Goal: Information Seeking & Learning: Learn about a topic

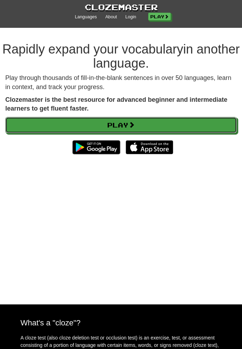
click at [205, 127] on link "Play" at bounding box center [120, 125] width 231 height 16
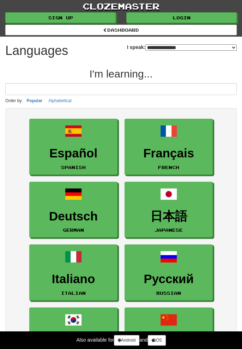
click at [203, 44] on select "**********" at bounding box center [190, 47] width 91 height 6
select select "*******"
click at [145, 44] on select "**********" at bounding box center [190, 47] width 91 height 6
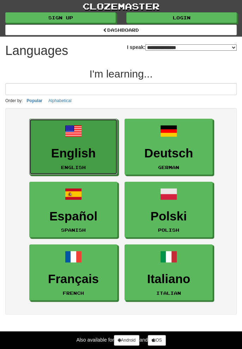
click at [95, 150] on h3 "English" at bounding box center [73, 154] width 80 height 14
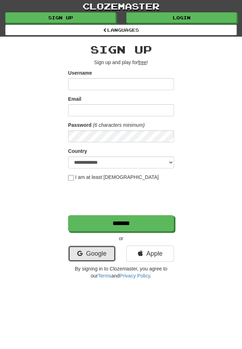
click at [85, 254] on link "Google" at bounding box center [92, 254] width 48 height 16
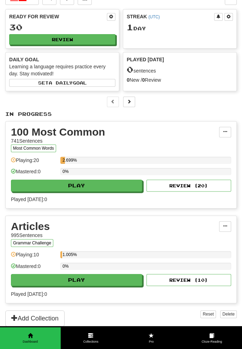
scroll to position [27, 0]
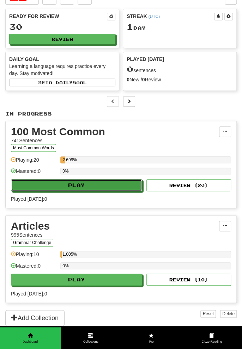
click at [125, 182] on button "Play" at bounding box center [76, 185] width 131 height 12
select select "**"
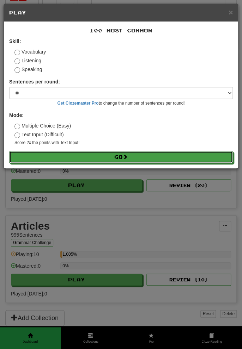
click at [154, 159] on button "Go" at bounding box center [121, 157] width 224 height 12
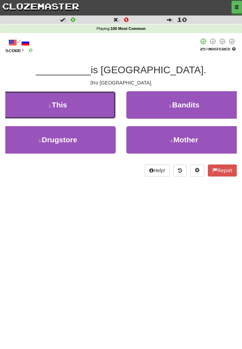
click at [99, 105] on button "1 . This" at bounding box center [58, 104] width 116 height 27
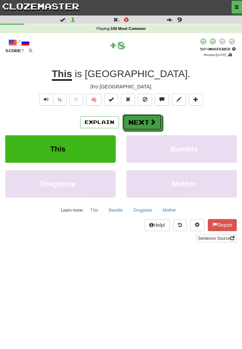
click at [148, 120] on button "Next" at bounding box center [141, 122] width 39 height 16
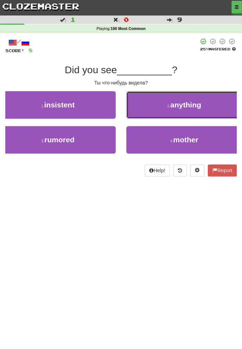
click at [205, 113] on button "2 . anything" at bounding box center [184, 104] width 116 height 27
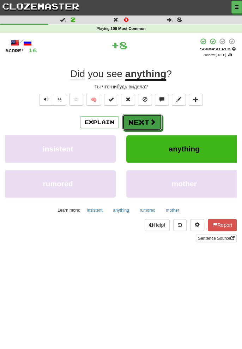
click at [146, 126] on button "Next" at bounding box center [141, 122] width 39 height 16
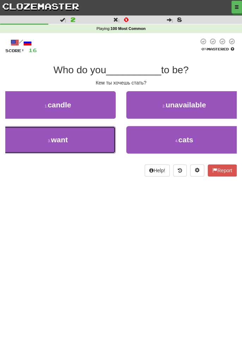
click at [99, 144] on button "3 . want" at bounding box center [58, 139] width 116 height 27
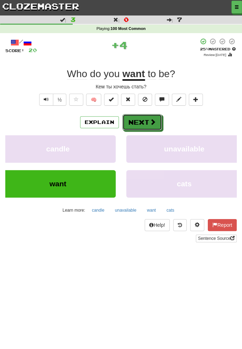
click at [147, 121] on button "Next" at bounding box center [141, 122] width 39 height 16
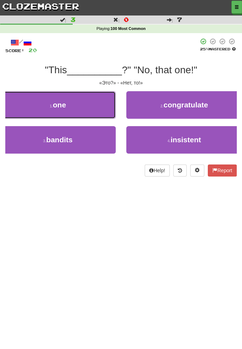
click at [92, 104] on button "1 . one" at bounding box center [58, 104] width 116 height 27
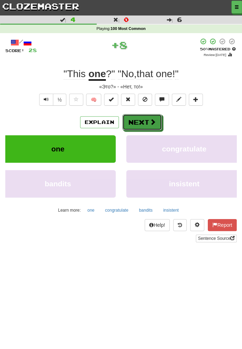
click at [148, 121] on button "Next" at bounding box center [141, 122] width 39 height 16
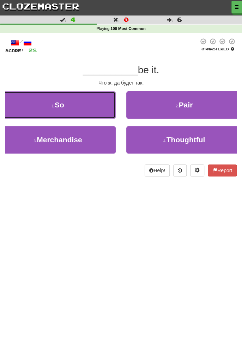
click at [100, 97] on button "1 . So" at bounding box center [58, 104] width 116 height 27
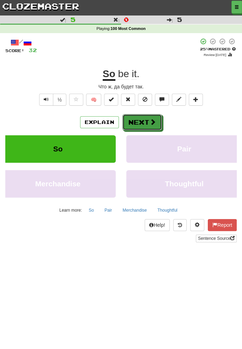
click at [146, 117] on button "Next" at bounding box center [141, 122] width 39 height 16
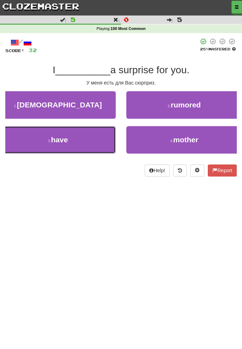
click at [98, 140] on button "3 . have" at bounding box center [58, 139] width 116 height 27
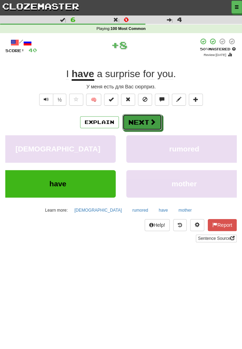
click at [145, 125] on button "Next" at bounding box center [141, 122] width 39 height 16
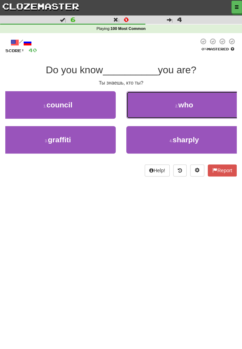
click at [212, 99] on button "2 . who" at bounding box center [184, 104] width 116 height 27
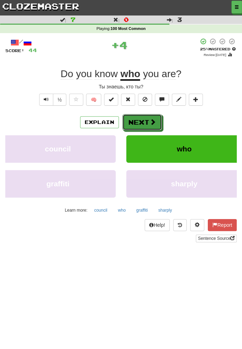
click at [139, 121] on button "Next" at bounding box center [141, 122] width 39 height 16
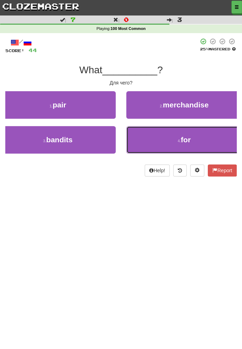
click at [163, 142] on button "4 . for" at bounding box center [184, 139] width 116 height 27
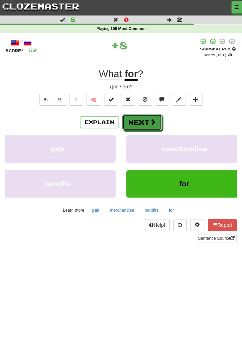
click at [149, 122] on span at bounding box center [152, 122] width 6 height 6
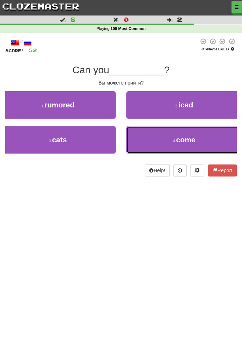
click at [165, 141] on button "4 . come" at bounding box center [184, 139] width 116 height 27
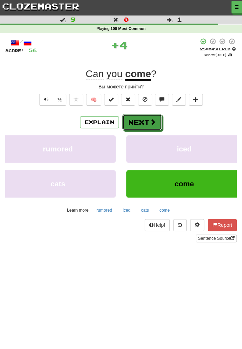
click at [151, 120] on span at bounding box center [152, 122] width 6 height 6
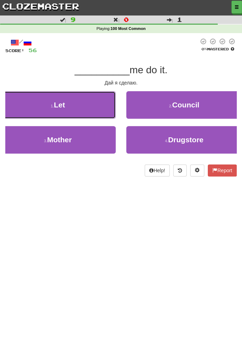
click at [89, 103] on button "1 . Let" at bounding box center [58, 104] width 116 height 27
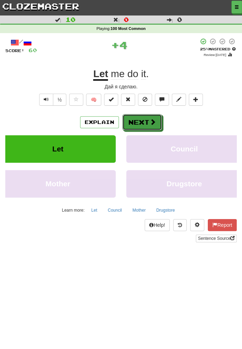
click at [149, 120] on span at bounding box center [152, 122] width 6 height 6
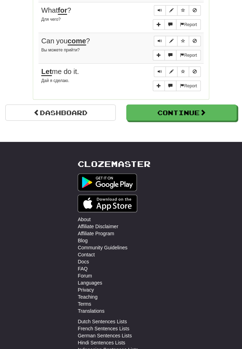
scroll to position [628, 0]
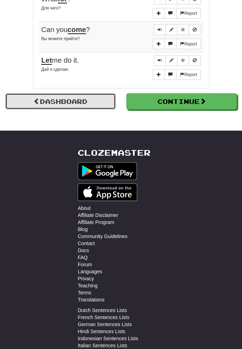
click at [83, 93] on link "Dashboard" at bounding box center [60, 101] width 110 height 16
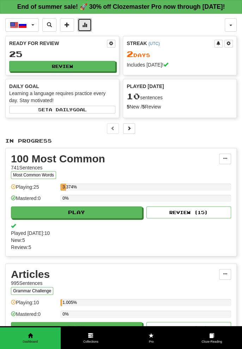
click at [85, 26] on span at bounding box center [84, 24] width 5 height 5
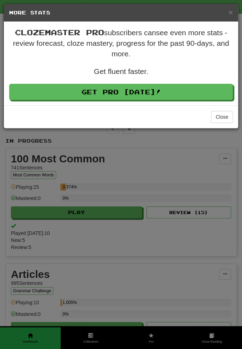
click at [106, 163] on div "× More Stats Clozemaster Pro subscribers can see even more stats - review forec…" at bounding box center [121, 174] width 242 height 349
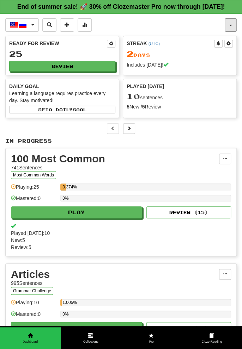
click at [236, 23] on button "button" at bounding box center [231, 24] width 12 height 13
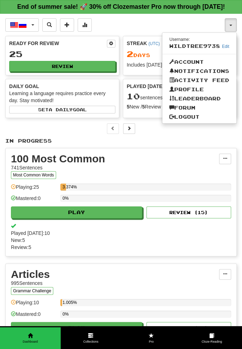
click at [155, 141] on div at bounding box center [121, 174] width 242 height 349
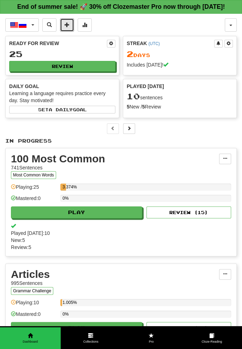
click at [69, 27] on button at bounding box center [67, 24] width 14 height 13
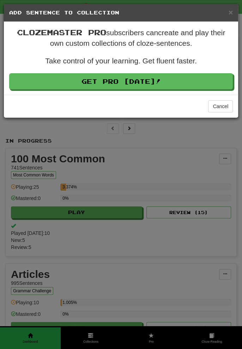
click at [153, 161] on div "× Add Sentence to Collection Clozemaster Pro subscribers can create and play th…" at bounding box center [121, 174] width 242 height 349
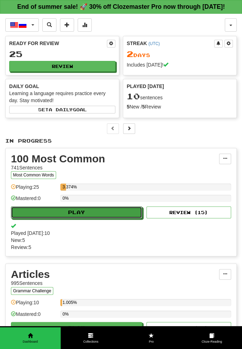
click at [31, 212] on button "Play" at bounding box center [76, 213] width 131 height 12
select select "**"
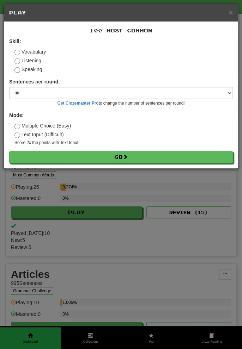
click at [35, 60] on label "Listening" at bounding box center [27, 60] width 27 height 7
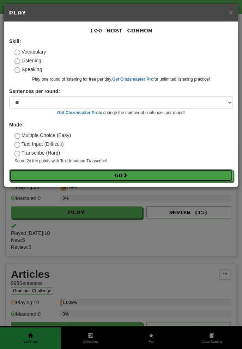
click at [186, 174] on button "Go" at bounding box center [121, 176] width 224 height 12
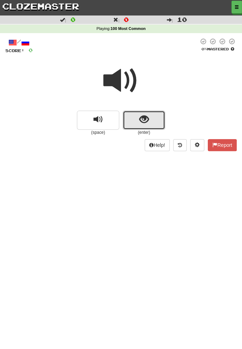
click at [147, 120] on span "show sentence" at bounding box center [144, 120] width 10 height 10
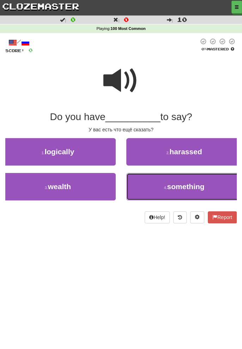
click at [188, 188] on span "something" at bounding box center [185, 187] width 37 height 8
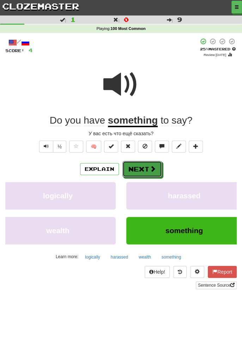
click at [150, 168] on span at bounding box center [152, 169] width 6 height 6
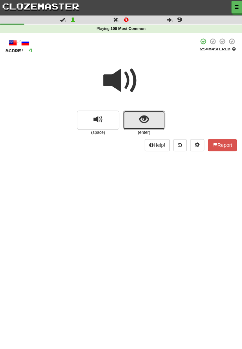
click at [151, 118] on button "show sentence" at bounding box center [144, 120] width 42 height 19
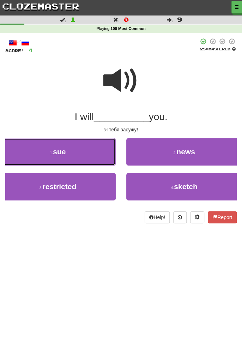
click at [104, 157] on button "1 . sue" at bounding box center [58, 151] width 116 height 27
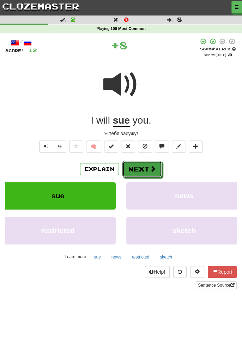
click at [151, 168] on span at bounding box center [152, 169] width 6 height 6
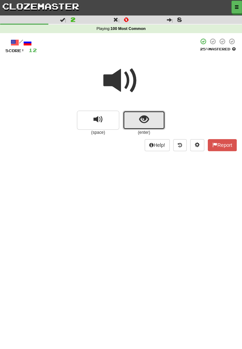
click at [151, 117] on button "show sentence" at bounding box center [144, 120] width 42 height 19
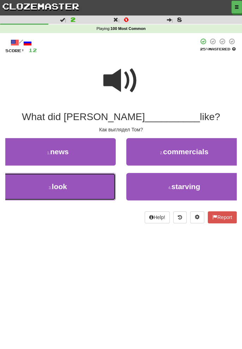
click at [87, 186] on button "3 . look" at bounding box center [58, 186] width 116 height 27
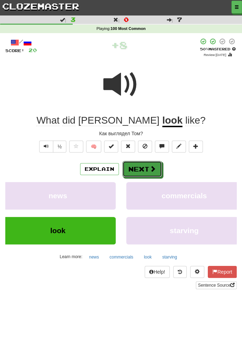
click at [150, 170] on span at bounding box center [152, 169] width 6 height 6
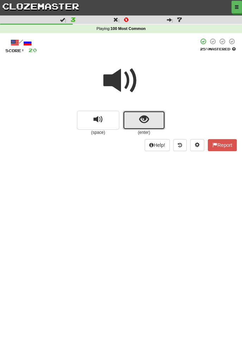
click at [155, 112] on button "show sentence" at bounding box center [144, 120] width 42 height 19
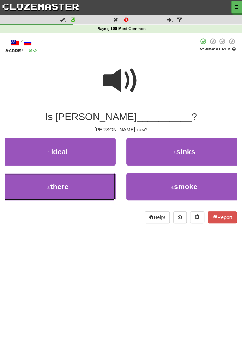
click at [97, 188] on button "3 . there" at bounding box center [58, 186] width 116 height 27
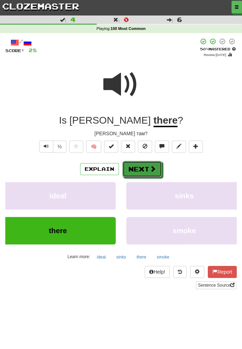
click at [147, 165] on button "Next" at bounding box center [141, 169] width 39 height 16
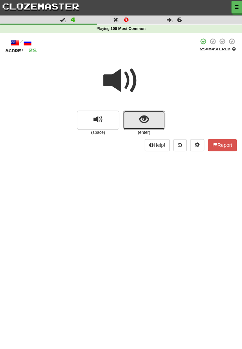
click at [146, 120] on span "show sentence" at bounding box center [144, 120] width 10 height 10
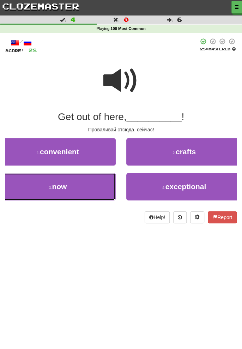
click at [109, 195] on button "3 . now" at bounding box center [58, 186] width 116 height 27
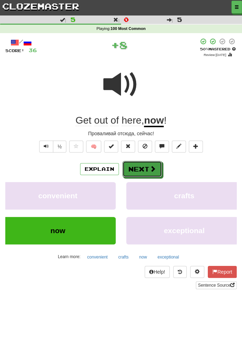
click at [148, 171] on button "Next" at bounding box center [141, 169] width 39 height 16
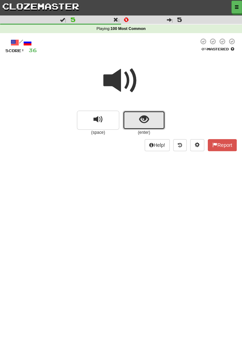
click at [152, 118] on button "show sentence" at bounding box center [144, 120] width 42 height 19
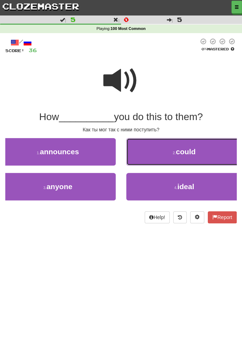
click at [182, 155] on span "could" at bounding box center [186, 152] width 20 height 8
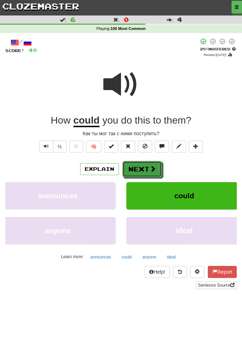
click at [152, 169] on span at bounding box center [152, 169] width 6 height 6
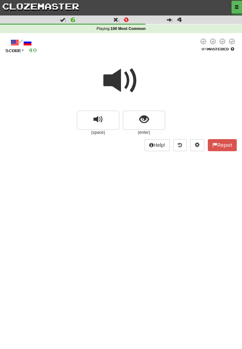
click at [126, 75] on span at bounding box center [120, 80] width 35 height 35
click at [151, 119] on button "show sentence" at bounding box center [144, 120] width 42 height 19
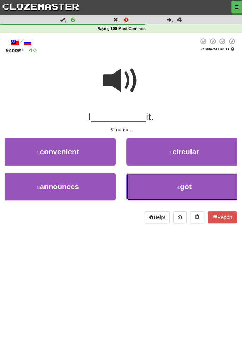
click at [176, 190] on button "4 . got" at bounding box center [184, 186] width 116 height 27
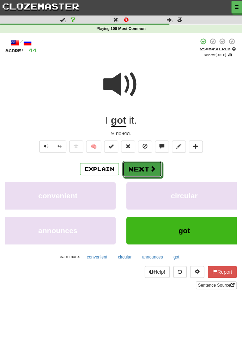
click at [153, 166] on span at bounding box center [152, 169] width 6 height 6
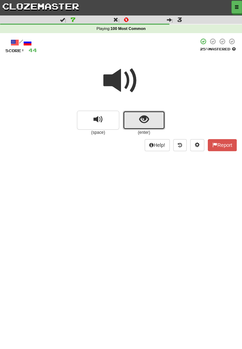
click at [146, 117] on span "show sentence" at bounding box center [144, 120] width 10 height 10
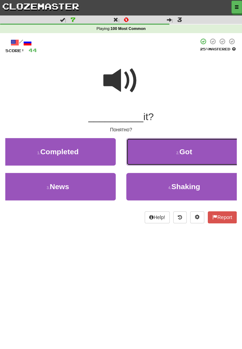
click at [193, 152] on button "2 . Got" at bounding box center [184, 151] width 116 height 27
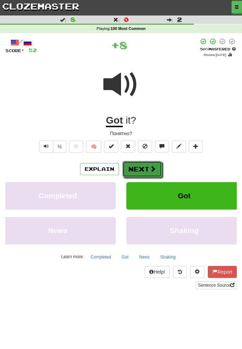
click at [151, 169] on span at bounding box center [152, 169] width 6 height 6
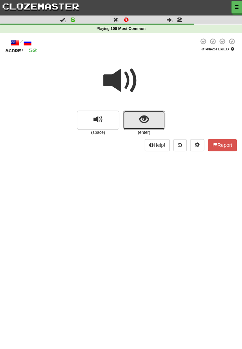
click at [149, 118] on button "show sentence" at bounding box center [144, 120] width 42 height 19
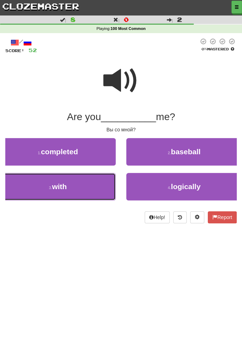
click at [101, 187] on button "3 . with" at bounding box center [58, 186] width 116 height 27
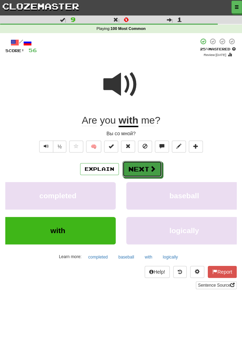
click at [151, 168] on span at bounding box center [152, 169] width 6 height 6
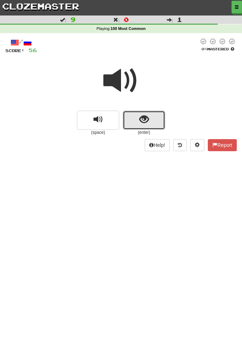
click at [156, 121] on button "show sentence" at bounding box center [144, 120] width 42 height 19
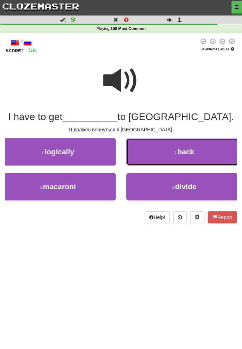
click at [187, 153] on span "back" at bounding box center [185, 152] width 17 height 8
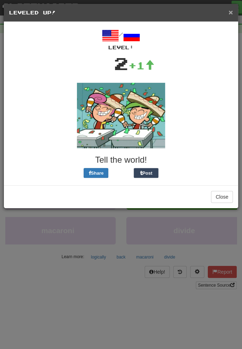
click at [232, 10] on span "×" at bounding box center [230, 12] width 4 height 8
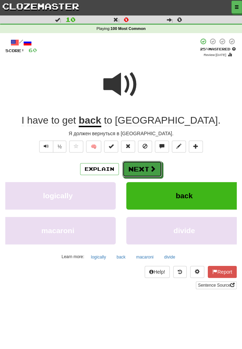
click at [148, 169] on button "Next" at bounding box center [141, 169] width 39 height 16
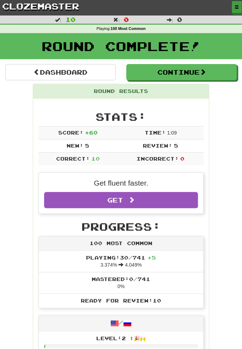
click at [237, 9] on span "button" at bounding box center [236, 7] width 4 height 4
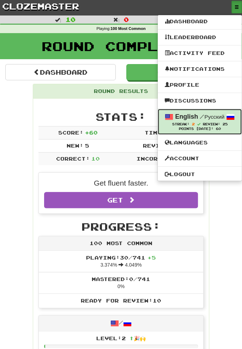
click at [213, 122] on div "Streak: 2 Review: 25" at bounding box center [200, 124] width 70 height 5
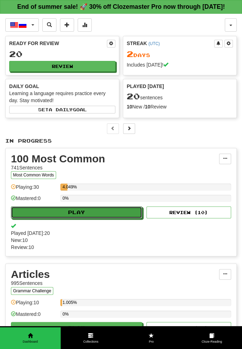
click at [27, 212] on button "Play" at bounding box center [76, 213] width 131 height 12
select select "**"
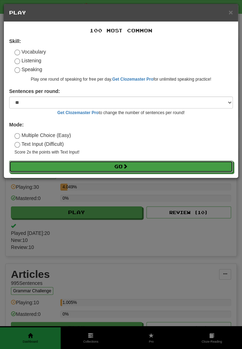
click at [51, 164] on button "Go" at bounding box center [121, 167] width 224 height 12
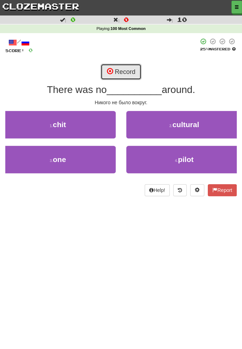
click at [123, 69] on button "Record" at bounding box center [120, 72] width 41 height 16
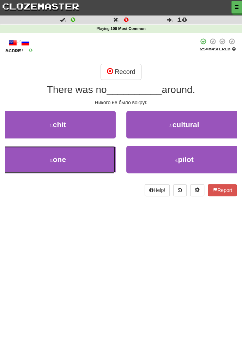
click at [38, 162] on button "3 . one" at bounding box center [58, 159] width 116 height 27
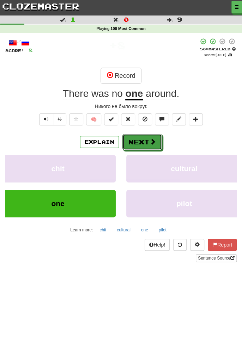
click at [145, 140] on button "Next" at bounding box center [141, 142] width 39 height 16
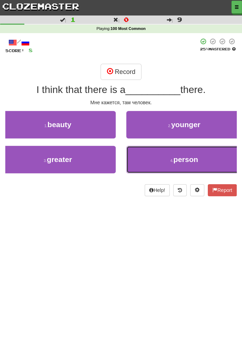
click at [193, 162] on span "person" at bounding box center [185, 159] width 25 height 8
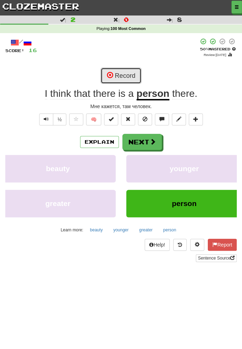
click at [123, 77] on button "Record" at bounding box center [120, 76] width 41 height 16
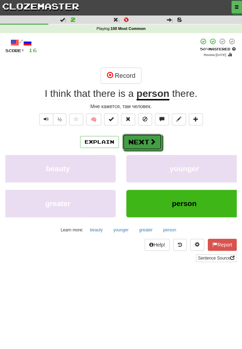
click at [149, 142] on span at bounding box center [152, 142] width 6 height 6
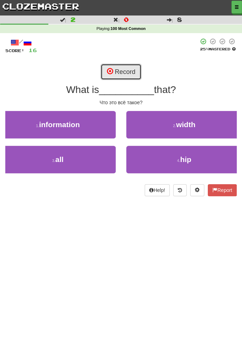
click at [122, 72] on button "Record" at bounding box center [120, 72] width 41 height 16
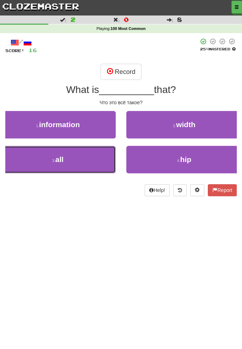
click at [87, 157] on button "3 . all" at bounding box center [58, 159] width 116 height 27
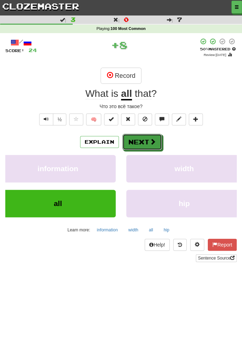
click at [147, 141] on button "Next" at bounding box center [141, 142] width 39 height 16
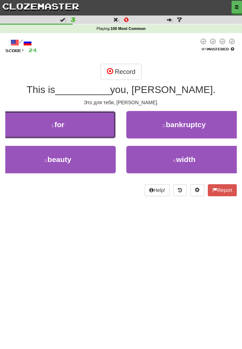
click at [93, 123] on button "1 . for" at bounding box center [58, 124] width 116 height 27
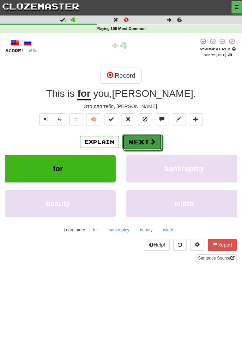
click at [146, 142] on button "Next" at bounding box center [141, 142] width 39 height 16
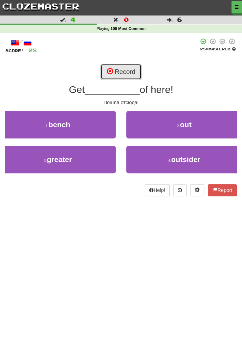
click at [122, 71] on button "Record" at bounding box center [120, 72] width 41 height 16
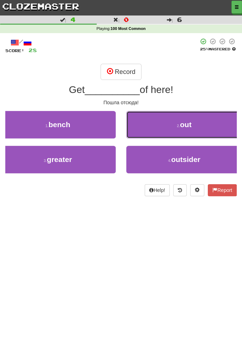
click at [202, 123] on button "2 . out" at bounding box center [184, 124] width 116 height 27
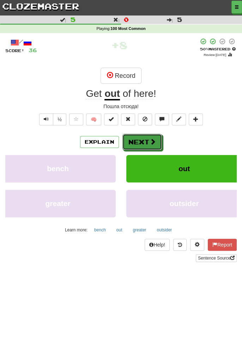
click at [149, 141] on span at bounding box center [152, 142] width 6 height 6
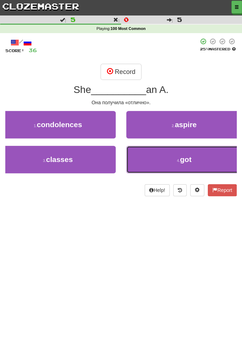
click at [189, 158] on span "got" at bounding box center [186, 159] width 12 height 8
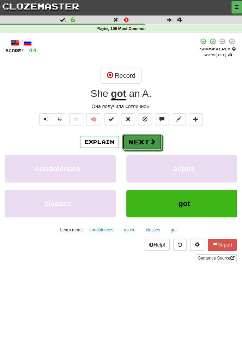
click at [145, 142] on button "Next" at bounding box center [141, 142] width 39 height 16
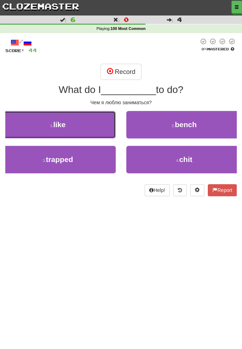
click at [97, 126] on button "1 . like" at bounding box center [58, 124] width 116 height 27
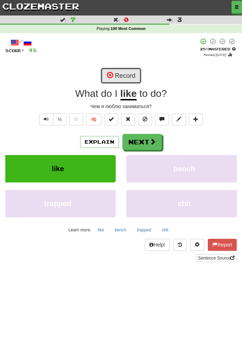
click at [121, 74] on button "Record" at bounding box center [120, 76] width 41 height 16
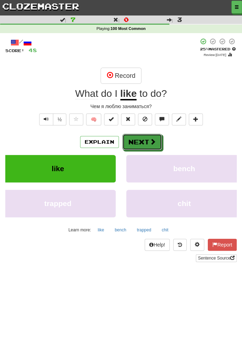
click at [147, 140] on button "Next" at bounding box center [141, 142] width 39 height 16
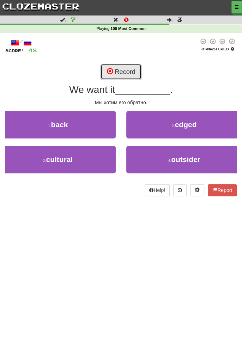
click at [124, 72] on button "Record" at bounding box center [120, 72] width 41 height 16
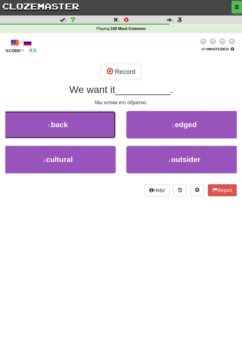
click at [90, 121] on button "1 . back" at bounding box center [58, 124] width 116 height 27
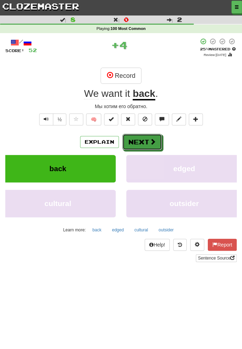
click at [149, 141] on span at bounding box center [152, 142] width 6 height 6
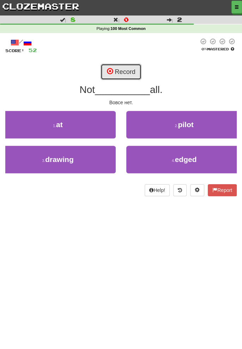
click at [126, 72] on button "Record" at bounding box center [120, 72] width 41 height 16
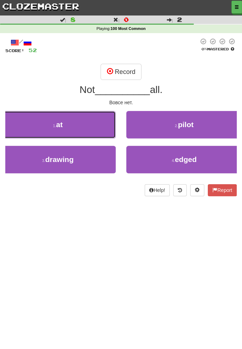
click at [96, 122] on button "1 . at" at bounding box center [58, 124] width 116 height 27
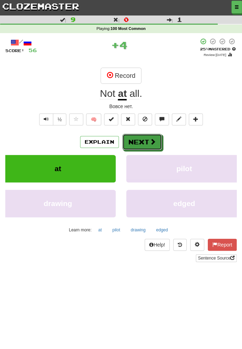
click at [142, 141] on button "Next" at bounding box center [141, 142] width 39 height 16
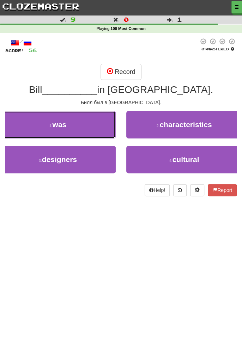
click at [97, 129] on button "1 . was" at bounding box center [58, 124] width 116 height 27
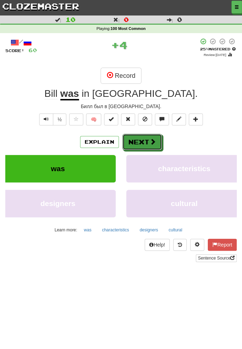
click at [147, 139] on button "Next" at bounding box center [141, 142] width 39 height 16
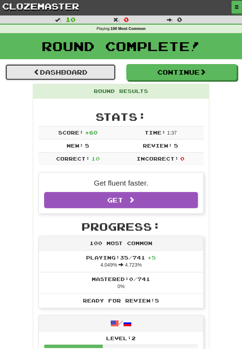
click at [89, 66] on link "Dashboard" at bounding box center [60, 72] width 110 height 16
